Goal: Entertainment & Leisure: Browse casually

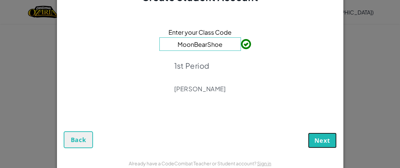
click at [322, 143] on span "Next" at bounding box center [322, 140] width 16 height 8
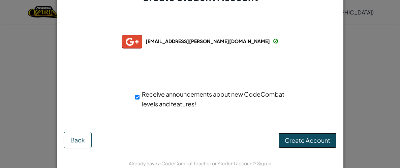
click at [316, 137] on span "Create Account" at bounding box center [307, 140] width 45 height 8
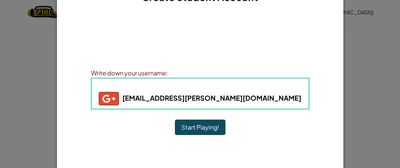
click at [207, 127] on button "Start Playing!" at bounding box center [200, 127] width 51 height 15
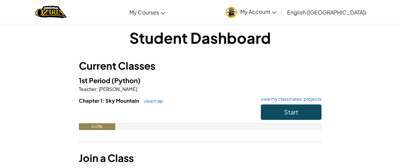
scroll to position [8, 0]
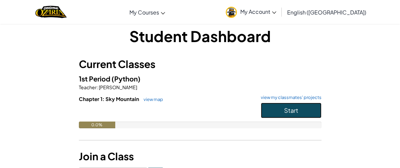
click at [272, 107] on button "Start" at bounding box center [291, 110] width 61 height 15
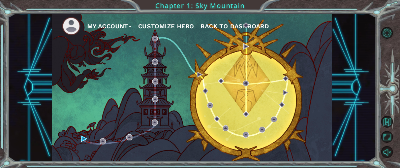
click at [180, 25] on button "Customize Hero" at bounding box center [166, 26] width 56 height 10
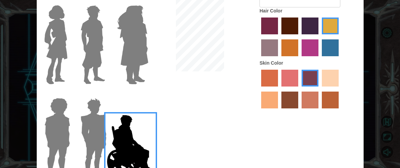
click at [64, 47] on img at bounding box center [56, 45] width 28 height 84
click at [68, 1] on input "Hero Connie" at bounding box center [68, 1] width 0 height 0
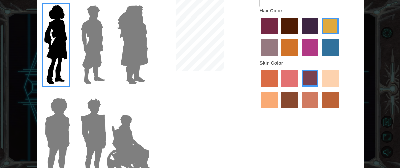
click at [287, 33] on label "maroon hair color" at bounding box center [289, 26] width 17 height 17
click at [279, 37] on input "maroon hair color" at bounding box center [279, 37] width 0 height 0
click at [259, 37] on input "paprika hair color" at bounding box center [259, 37] width 0 height 0
click at [319, 59] on input "lachmara hair color" at bounding box center [319, 59] width 0 height 0
click at [299, 59] on input "medium red violet hair color" at bounding box center [299, 59] width 0 height 0
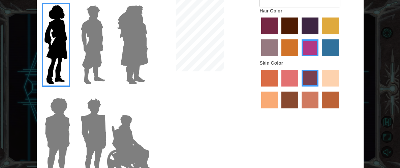
click at [279, 59] on input "gold drop hair color" at bounding box center [279, 59] width 0 height 0
click at [299, 59] on input "medium red violet hair color" at bounding box center [299, 59] width 0 height 0
click at [279, 59] on input "gold drop hair color" at bounding box center [279, 59] width 0 height 0
click at [339, 37] on input "bazaar hair color" at bounding box center [339, 37] width 0 height 0
click at [319, 37] on input "tulip tree hair color" at bounding box center [319, 37] width 0 height 0
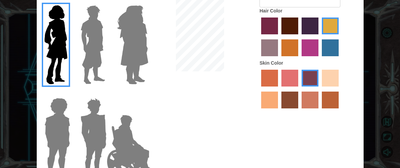
click at [299, 37] on input "hot purple hair color" at bounding box center [299, 37] width 0 height 0
click at [279, 37] on input "maroon hair color" at bounding box center [279, 37] width 0 height 0
click at [259, 37] on input "paprika hair color" at bounding box center [259, 37] width 0 height 0
click at [319, 59] on input "lachmara hair color" at bounding box center [319, 59] width 0 height 0
click at [299, 59] on input "medium red violet hair color" at bounding box center [299, 59] width 0 height 0
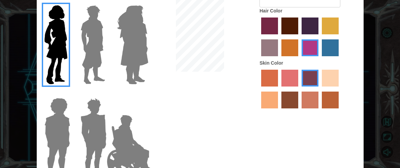
click at [279, 59] on input "gold drop hair color" at bounding box center [279, 59] width 0 height 0
click at [339, 37] on input "bazaar hair color" at bounding box center [339, 37] width 0 height 0
click at [319, 37] on input "tulip tree hair color" at bounding box center [319, 37] width 0 height 0
click at [299, 37] on input "hot purple hair color" at bounding box center [299, 37] width 0 height 0
click at [279, 37] on input "maroon hair color" at bounding box center [279, 37] width 0 height 0
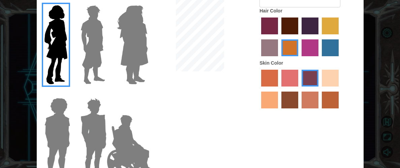
click at [259, 37] on input "paprika hair color" at bounding box center [259, 37] width 0 height 0
click at [98, 34] on img at bounding box center [93, 45] width 30 height 84
click at [104, 1] on input "Hero Lars" at bounding box center [104, 1] width 0 height 0
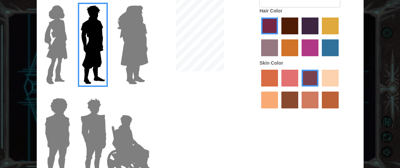
click at [132, 37] on img at bounding box center [132, 45] width 37 height 84
click at [140, 1] on input "Hero Amethyst" at bounding box center [140, 1] width 0 height 0
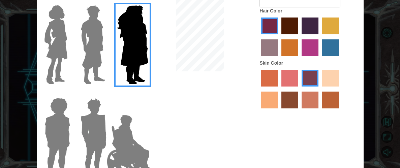
click at [123, 135] on img at bounding box center [130, 145] width 53 height 67
click at [140, 94] on input "Hero Jamie" at bounding box center [140, 94] width 0 height 0
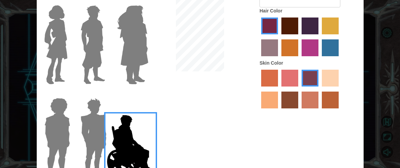
click at [101, 130] on img at bounding box center [93, 137] width 31 height 84
click at [104, 94] on input "Hero Garnet" at bounding box center [104, 94] width 0 height 0
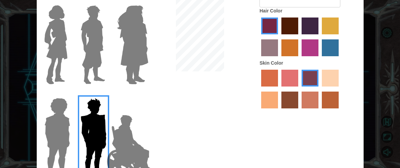
click at [58, 124] on img at bounding box center [57, 137] width 31 height 84
click at [68, 94] on input "Hero Steven" at bounding box center [68, 94] width 0 height 0
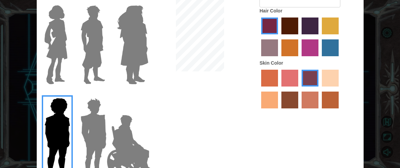
click at [63, 42] on img at bounding box center [56, 45] width 28 height 84
click at [68, 1] on input "Hero Connie" at bounding box center [68, 1] width 0 height 0
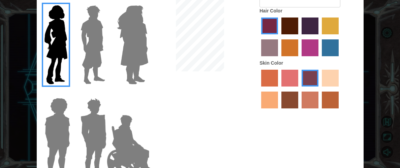
click at [290, 22] on label "maroon hair color" at bounding box center [289, 26] width 17 height 17
click at [279, 37] on input "maroon hair color" at bounding box center [279, 37] width 0 height 0
click at [302, 27] on label "hot purple hair color" at bounding box center [309, 26] width 17 height 17
click at [299, 37] on input "hot purple hair color" at bounding box center [299, 37] width 0 height 0
click at [294, 32] on label "maroon hair color" at bounding box center [289, 26] width 17 height 17
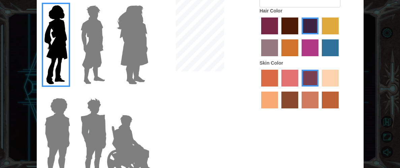
click at [279, 37] on input "maroon hair color" at bounding box center [279, 37] width 0 height 0
click at [274, 96] on label "tacao skin color" at bounding box center [269, 100] width 17 height 17
click at [339, 89] on input "tacao skin color" at bounding box center [339, 89] width 0 height 0
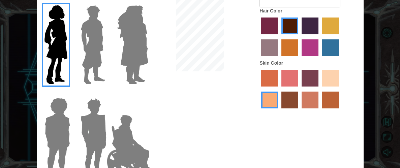
click at [317, 101] on label "burning sand skin color" at bounding box center [309, 100] width 17 height 17
click at [299, 111] on input "burning sand skin color" at bounding box center [299, 111] width 0 height 0
click at [333, 105] on label "smoke tree skin color" at bounding box center [330, 100] width 17 height 17
click at [319, 111] on input "smoke tree skin color" at bounding box center [319, 111] width 0 height 0
click at [267, 75] on label "sorbus skin color" at bounding box center [269, 78] width 17 height 17
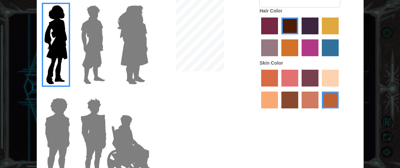
click at [259, 89] on input "sorbus skin color" at bounding box center [259, 89] width 0 height 0
click at [266, 96] on label "tacao skin color" at bounding box center [269, 100] width 17 height 17
click at [339, 89] on input "tacao skin color" at bounding box center [339, 89] width 0 height 0
click at [290, 103] on label "karma skin color" at bounding box center [289, 100] width 17 height 17
click at [279, 111] on input "karma skin color" at bounding box center [279, 111] width 0 height 0
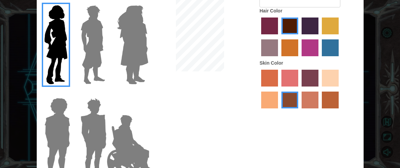
click at [321, 80] on div at bounding box center [308, 90] width 99 height 44
click at [275, 100] on label "tacao skin color" at bounding box center [269, 100] width 17 height 17
click at [339, 89] on input "tacao skin color" at bounding box center [339, 89] width 0 height 0
click at [273, 44] on label "bazaar hair color" at bounding box center [269, 47] width 17 height 17
click at [339, 37] on input "bazaar hair color" at bounding box center [339, 37] width 0 height 0
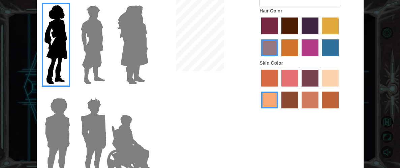
click at [270, 30] on label "paprika hair color" at bounding box center [269, 26] width 17 height 17
click at [259, 37] on input "paprika hair color" at bounding box center [259, 37] width 0 height 0
click at [291, 28] on label "maroon hair color" at bounding box center [289, 26] width 17 height 17
click at [279, 37] on input "maroon hair color" at bounding box center [279, 37] width 0 height 0
click at [312, 44] on label "medium red violet hair color" at bounding box center [309, 47] width 17 height 17
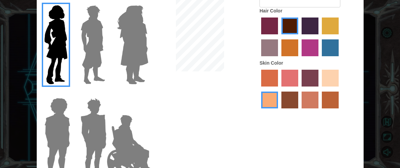
click at [299, 59] on input "medium red violet hair color" at bounding box center [299, 59] width 0 height 0
click at [338, 48] on label "lachmara hair color" at bounding box center [330, 47] width 17 height 17
click at [319, 59] on input "lachmara hair color" at bounding box center [319, 59] width 0 height 0
click at [330, 30] on label "tulip tree hair color" at bounding box center [330, 26] width 17 height 17
click at [319, 37] on input "tulip tree hair color" at bounding box center [319, 37] width 0 height 0
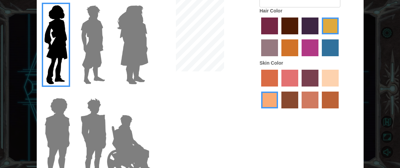
click at [291, 47] on label "gold drop hair color" at bounding box center [289, 47] width 17 height 17
click at [279, 59] on input "gold drop hair color" at bounding box center [279, 59] width 0 height 0
click at [287, 30] on label "maroon hair color" at bounding box center [289, 26] width 17 height 17
click at [279, 37] on input "maroon hair color" at bounding box center [279, 37] width 0 height 0
click at [303, 30] on label "hot purple hair color" at bounding box center [309, 26] width 17 height 17
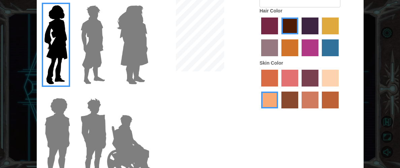
click at [299, 37] on input "hot purple hair color" at bounding box center [299, 37] width 0 height 0
click at [285, 32] on label "maroon hair color" at bounding box center [289, 26] width 17 height 17
click at [279, 37] on input "maroon hair color" at bounding box center [279, 37] width 0 height 0
click at [268, 33] on label "paprika hair color" at bounding box center [269, 26] width 17 height 17
click at [259, 37] on input "paprika hair color" at bounding box center [259, 37] width 0 height 0
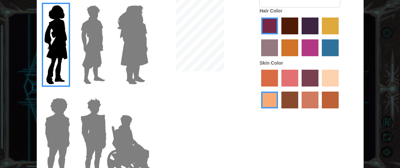
click at [269, 50] on label "bazaar hair color" at bounding box center [269, 47] width 17 height 17
click at [339, 37] on input "bazaar hair color" at bounding box center [339, 37] width 0 height 0
click at [293, 27] on label "maroon hair color" at bounding box center [289, 26] width 17 height 17
click at [279, 37] on input "maroon hair color" at bounding box center [279, 37] width 0 height 0
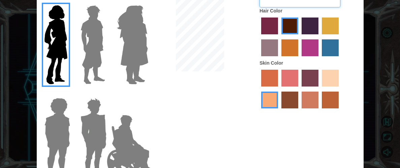
click at [294, 6] on input "Hero's Name" at bounding box center [299, 1] width 81 height 11
